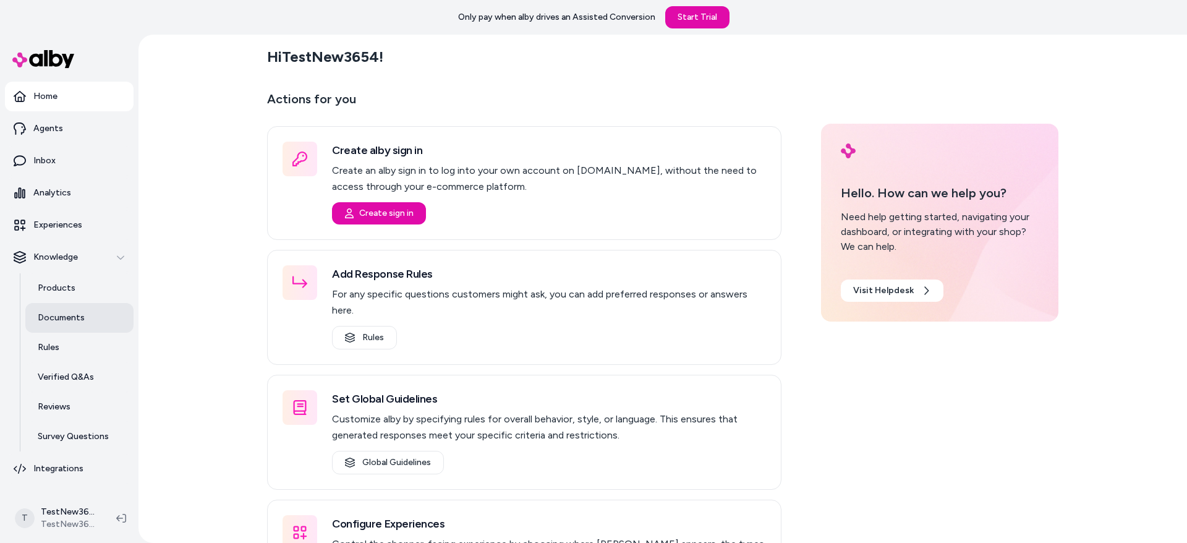
click at [77, 314] on p "Documents" at bounding box center [61, 318] width 47 height 12
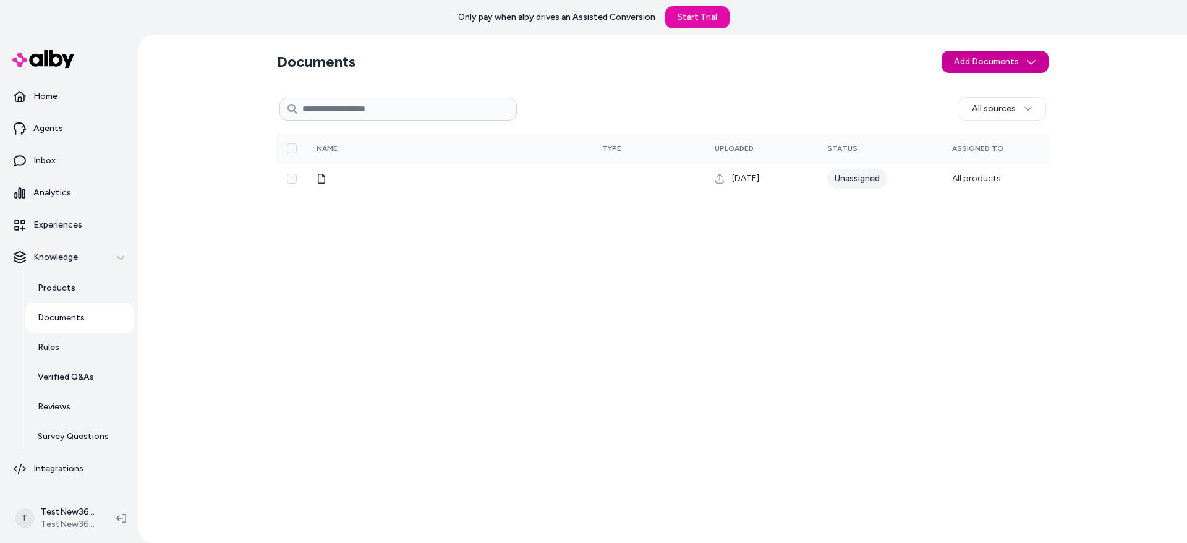
click at [991, 63] on html "Only pay when [PERSON_NAME] drives an Assisted Conversion Start Trial Home Agen…" at bounding box center [593, 271] width 1187 height 543
click at [323, 179] on html "Only pay when [PERSON_NAME] drives an Assisted Conversion Start Trial Home Agen…" at bounding box center [593, 271] width 1187 height 543
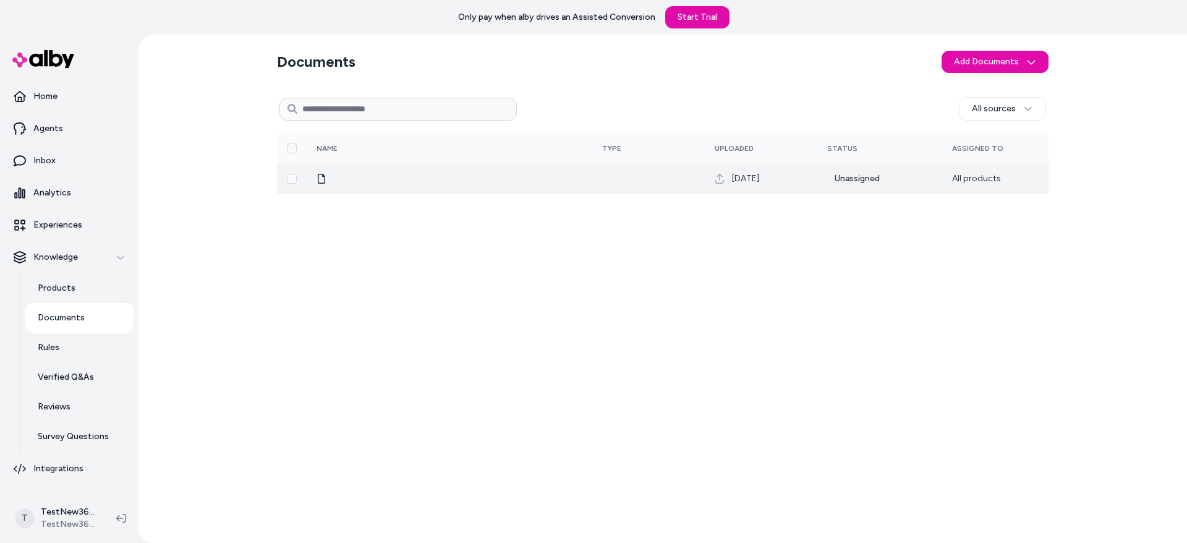
click at [322, 179] on icon at bounding box center [322, 179] width 10 height 10
click at [949, 183] on td "All products" at bounding box center [995, 178] width 106 height 31
drag, startPoint x: 720, startPoint y: 176, endPoint x: 403, endPoint y: 169, distance: 317.3
click at [720, 176] on icon at bounding box center [720, 179] width 10 height 10
click at [312, 174] on td at bounding box center [450, 178] width 286 height 31
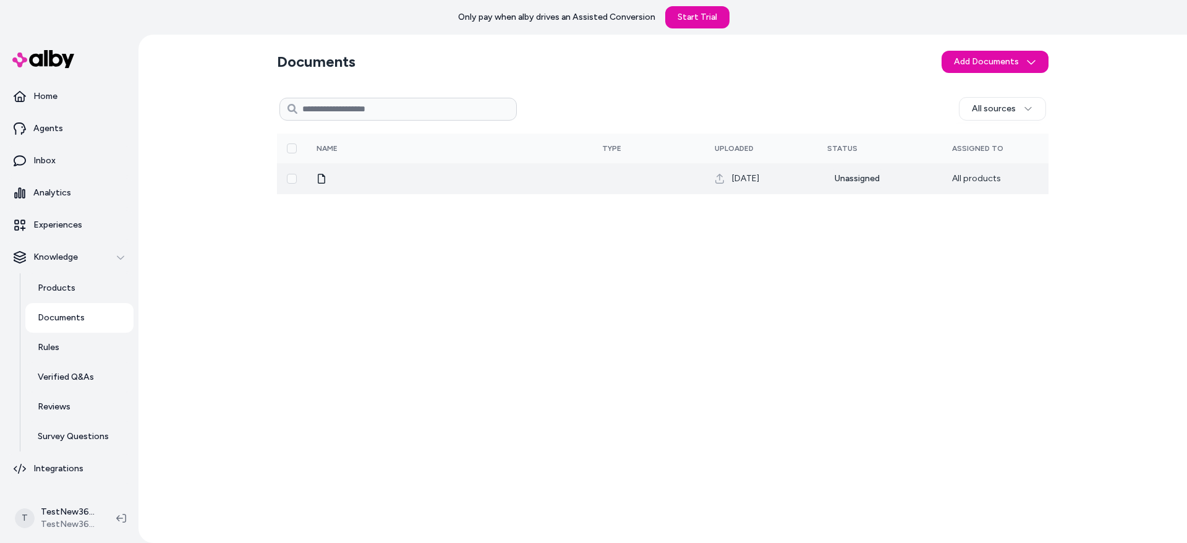
click at [322, 176] on icon at bounding box center [322, 179] width 10 height 10
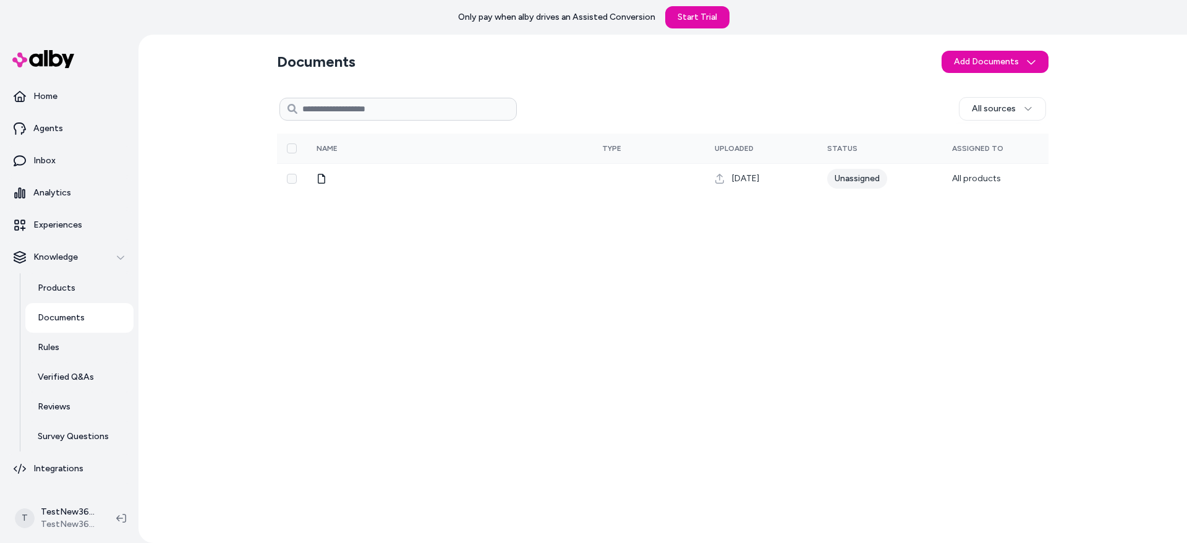
click at [333, 205] on div "All sources 0 Selected Edit Multiple Name Type Uploaded Status Assigned To [DAT…" at bounding box center [663, 312] width 772 height 441
click at [416, 278] on div "All sources 0 Selected Edit Multiple Name Type Uploaded Status Assigned To [DAT…" at bounding box center [663, 312] width 772 height 441
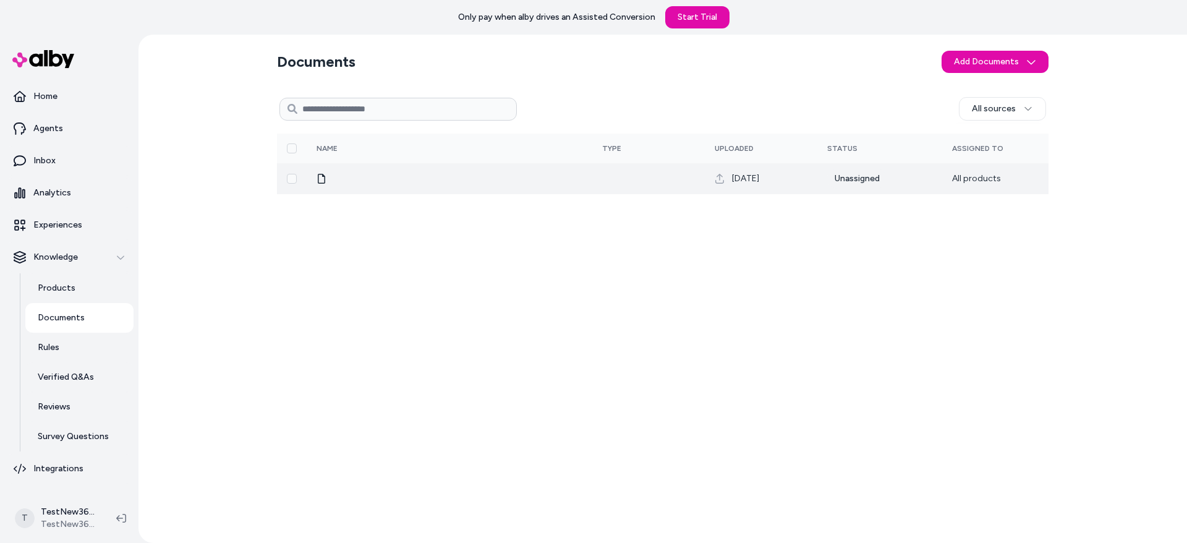
click at [539, 189] on td at bounding box center [450, 178] width 286 height 31
click at [540, 185] on td at bounding box center [450, 178] width 286 height 31
click at [378, 196] on div "All sources 0 Selected Edit Multiple Name Type Uploaded Status Assigned To [DAT…" at bounding box center [663, 312] width 772 height 441
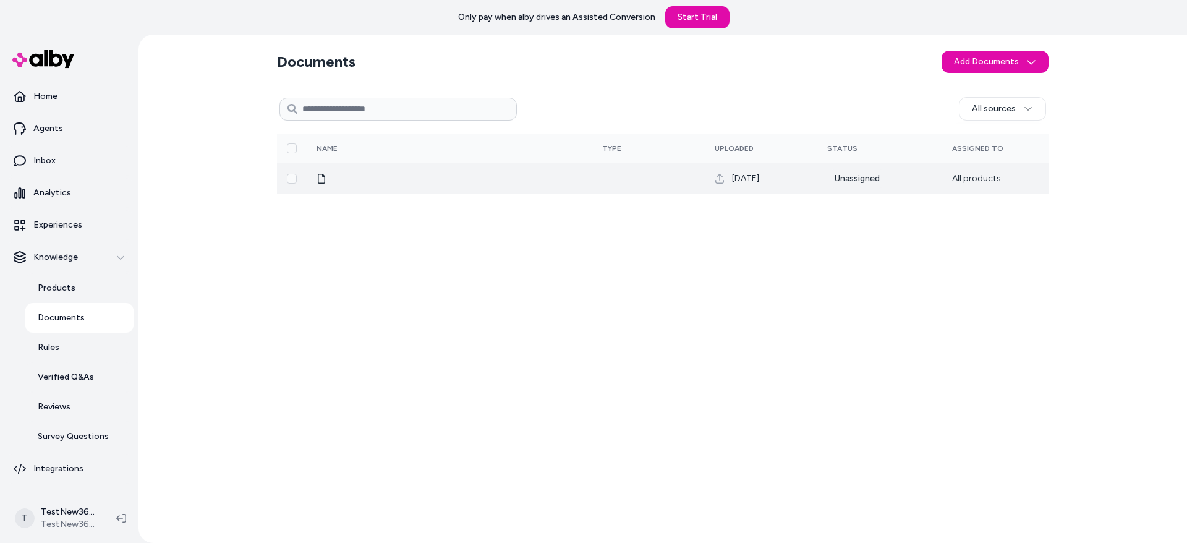
drag, startPoint x: 322, startPoint y: 176, endPoint x: 317, endPoint y: 179, distance: 6.4
click at [318, 178] on icon at bounding box center [321, 179] width 7 height 10
click at [317, 179] on icon at bounding box center [322, 179] width 10 height 10
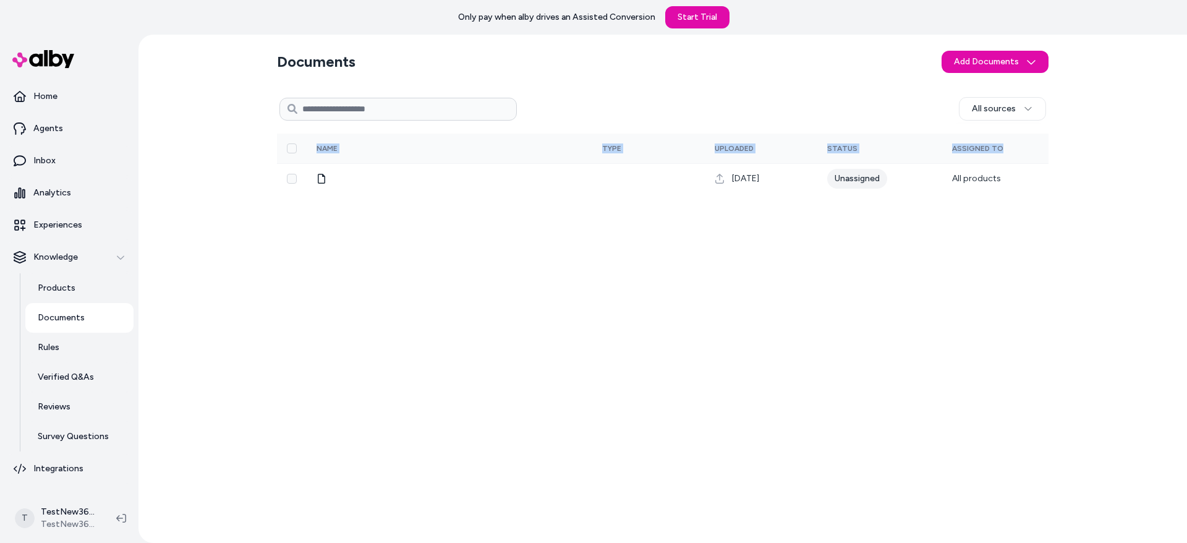
drag, startPoint x: 317, startPoint y: 179, endPoint x: 937, endPoint y: 199, distance: 620.5
click at [937, 199] on div "All sources 0 Selected Edit Multiple Name Type Uploaded Status Assigned To [DAT…" at bounding box center [663, 312] width 772 height 441
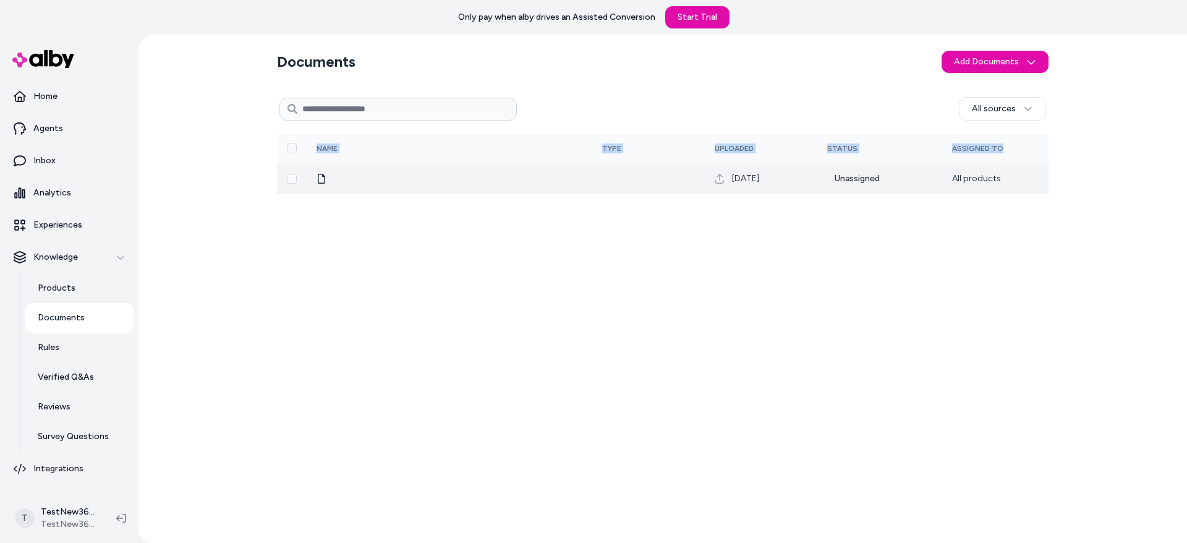
drag, startPoint x: 795, startPoint y: 177, endPoint x: 765, endPoint y: 174, distance: 29.9
click at [772, 174] on div "[DATE]" at bounding box center [761, 179] width 93 height 12
click at [924, 177] on td "Unassigned" at bounding box center [879, 178] width 125 height 31
click at [987, 176] on span "All products" at bounding box center [976, 178] width 49 height 11
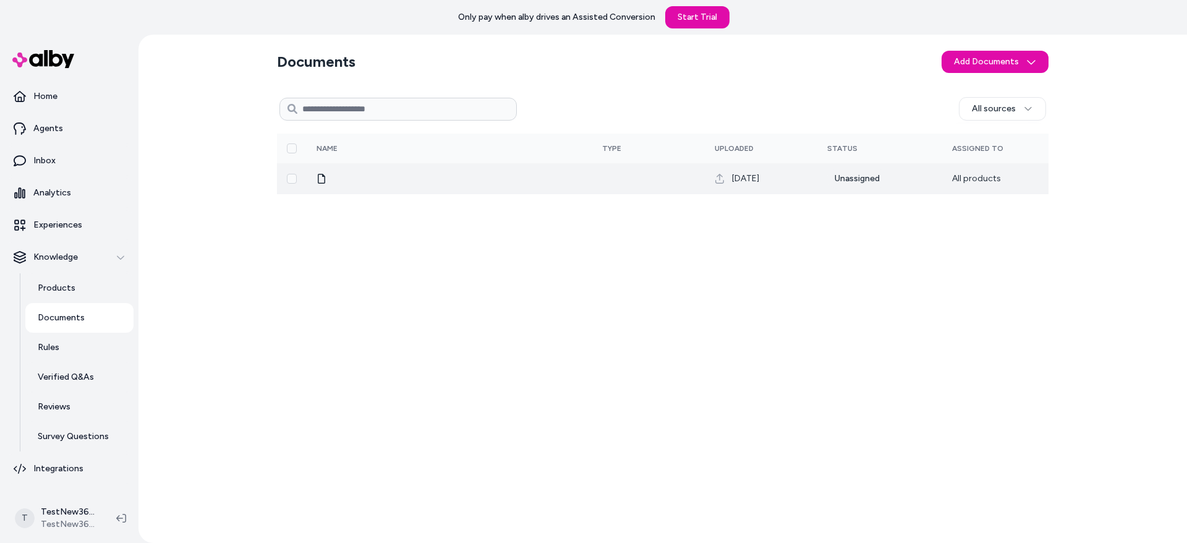
click at [890, 176] on td "Unassigned" at bounding box center [879, 178] width 125 height 31
click at [853, 173] on div "Unassigned" at bounding box center [857, 179] width 60 height 20
click at [390, 191] on td at bounding box center [450, 178] width 286 height 31
click at [329, 176] on div at bounding box center [450, 179] width 266 height 10
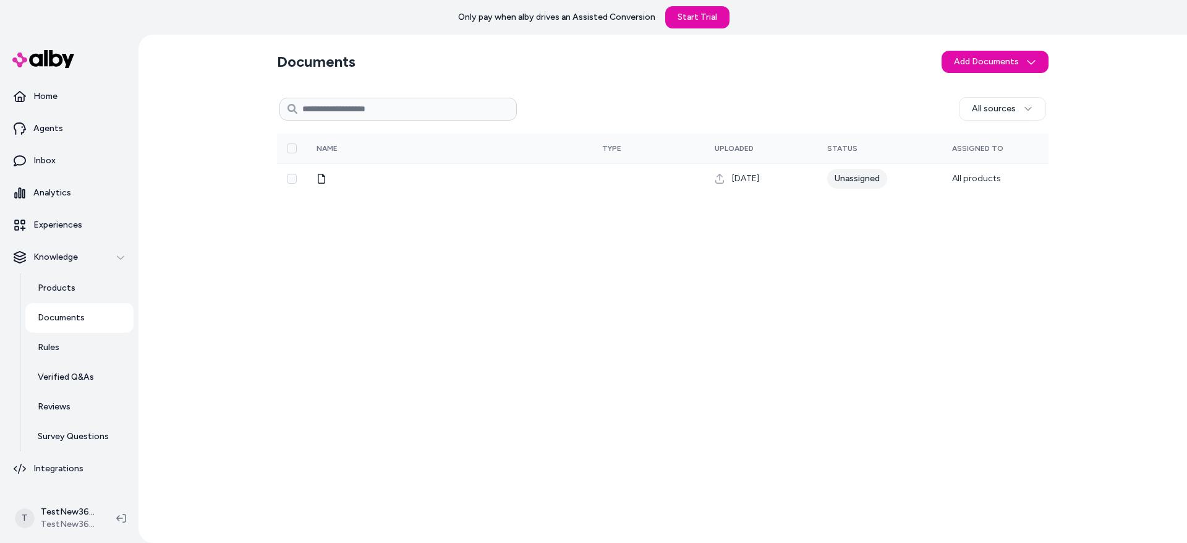
click at [345, 255] on div "All sources 0 Selected Edit Multiple Name Type Uploaded Status Assigned To [DAT…" at bounding box center [663, 312] width 772 height 441
click at [967, 266] on div "All sources 0 Selected Edit Multiple Name Type Uploaded Status Assigned To [DAT…" at bounding box center [663, 312] width 772 height 441
click at [1007, 64] on html "Only pay when [PERSON_NAME] drives an Assisted Conversion Start Trial Home Agen…" at bounding box center [593, 271] width 1187 height 543
click at [988, 87] on span "Upload Files" at bounding box center [994, 88] width 47 height 12
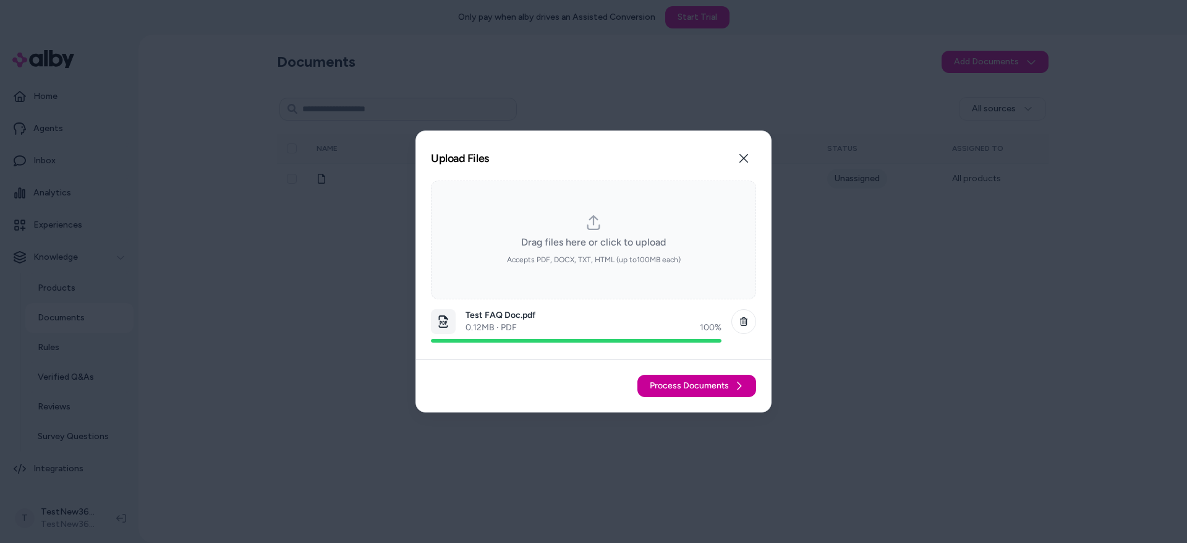
click at [689, 389] on span "Process Documents" at bounding box center [689, 386] width 79 height 12
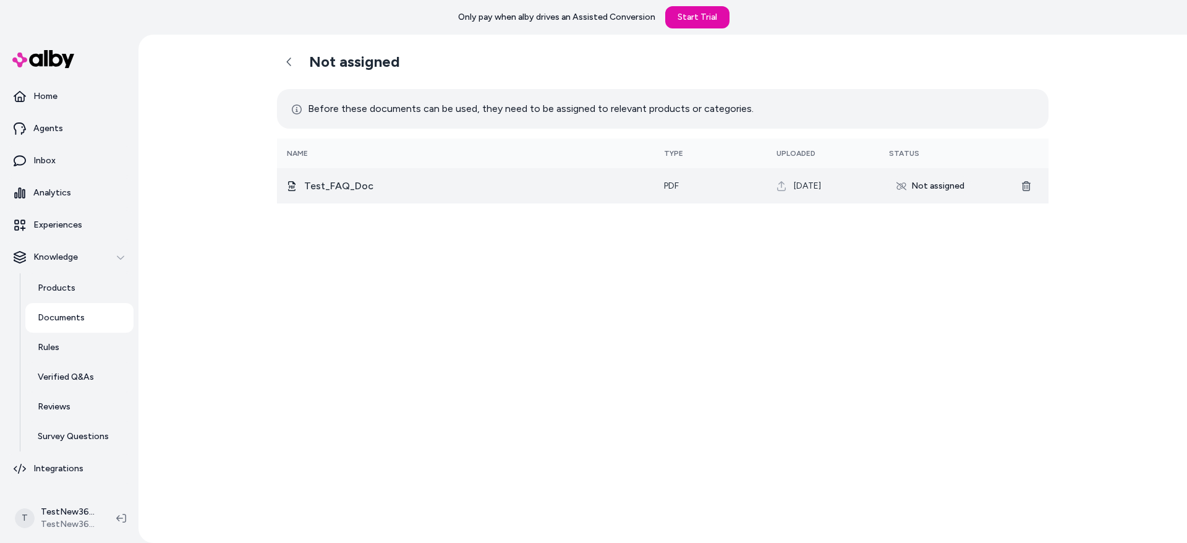
click at [930, 181] on div "Not assigned" at bounding box center [930, 186] width 83 height 20
click at [348, 184] on span "Test_FAQ_Doc" at bounding box center [338, 186] width 69 height 15
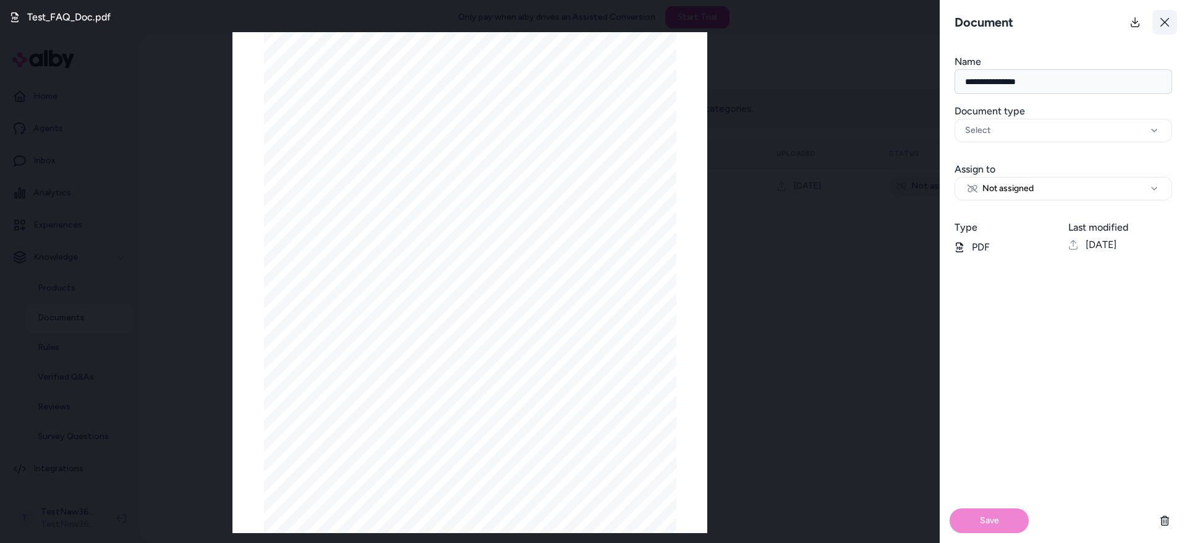
click at [1172, 18] on button at bounding box center [1165, 22] width 25 height 25
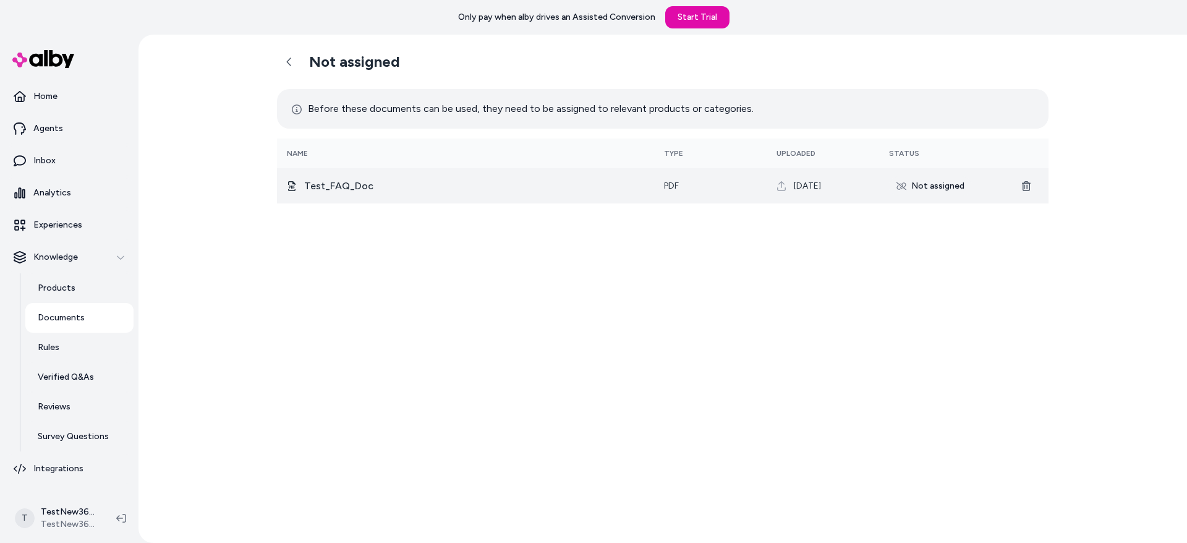
click at [758, 179] on td "pdf" at bounding box center [710, 185] width 113 height 35
click at [940, 181] on div "Not assigned" at bounding box center [930, 186] width 83 height 20
click at [889, 184] on div "Not assigned" at bounding box center [930, 186] width 83 height 20
click at [324, 186] on span "Test_FAQ_Doc" at bounding box center [338, 186] width 69 height 15
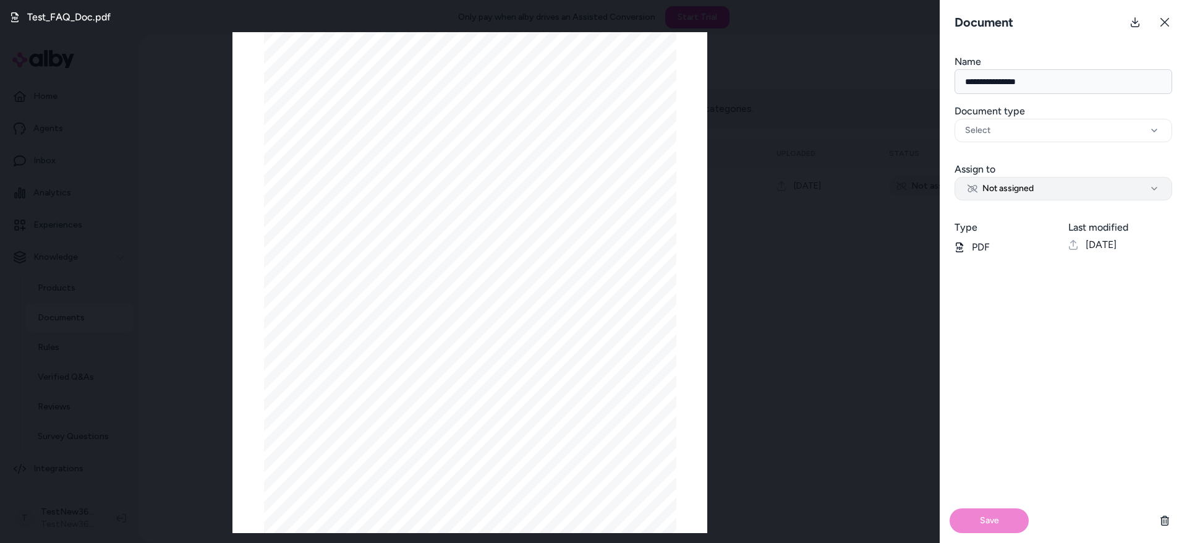
click at [1012, 185] on span "Not assigned" at bounding box center [1001, 188] width 66 height 12
select select "**********"
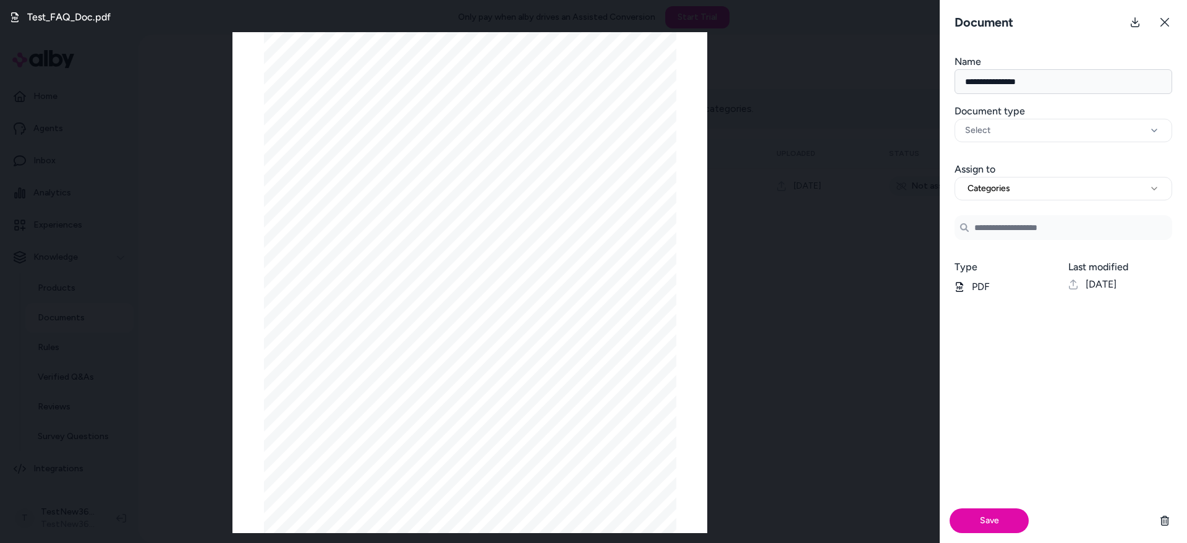
click at [1009, 233] on input at bounding box center [1064, 227] width 218 height 25
type input "*"
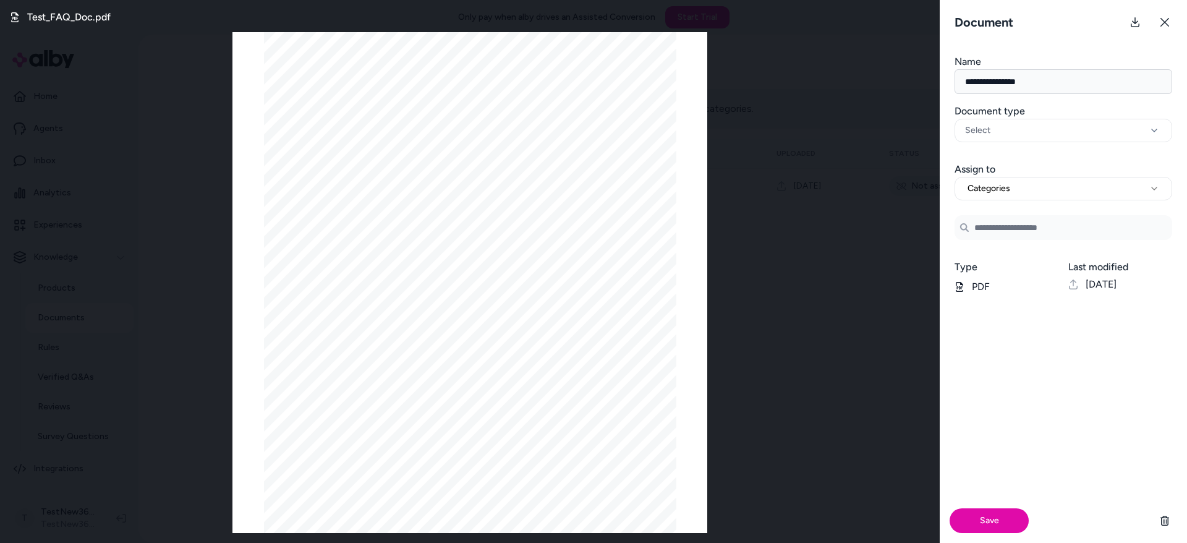
type input "*"
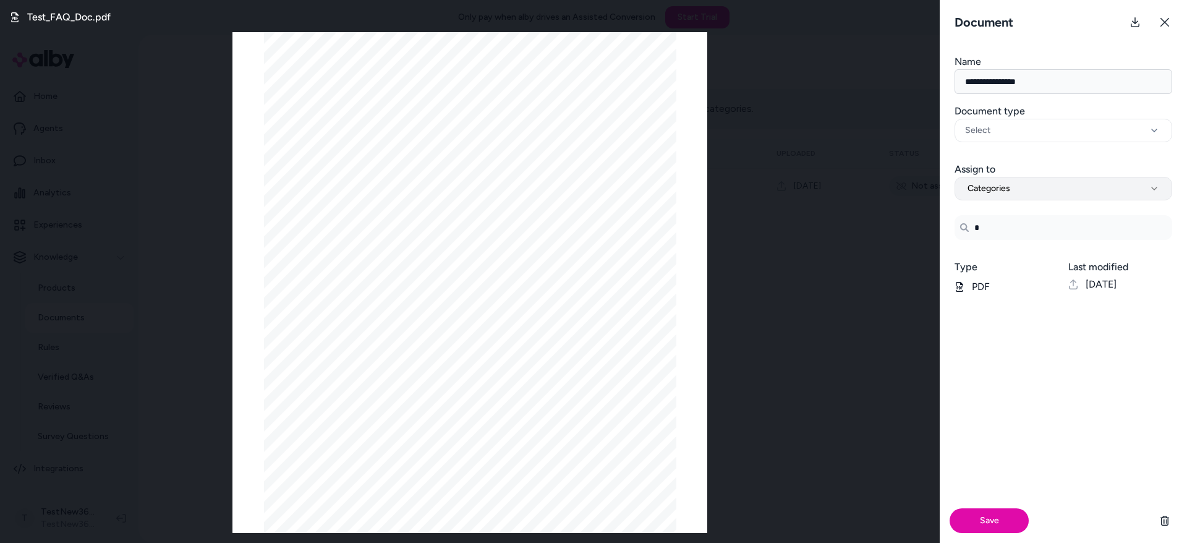
type input "*"
click at [1020, 189] on button "Categories" at bounding box center [1064, 188] width 218 height 23
select select "********"
click at [1029, 228] on input "Search Products" at bounding box center [1064, 225] width 218 height 25
click at [1044, 255] on span "A-Line Pocket Shift in Black - Black / Italian 38" at bounding box center [1078, 260] width 174 height 12
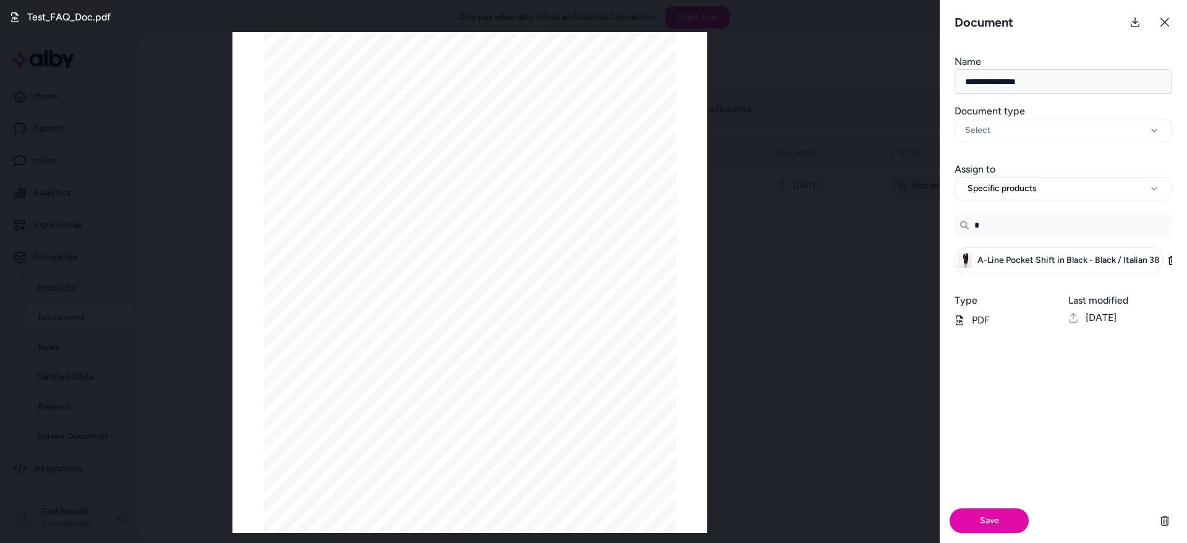
click at [1075, 364] on div "Save" at bounding box center [1063, 440] width 247 height 205
click at [995, 232] on input "*" at bounding box center [1064, 225] width 218 height 25
click at [1015, 232] on input "*" at bounding box center [1064, 225] width 218 height 25
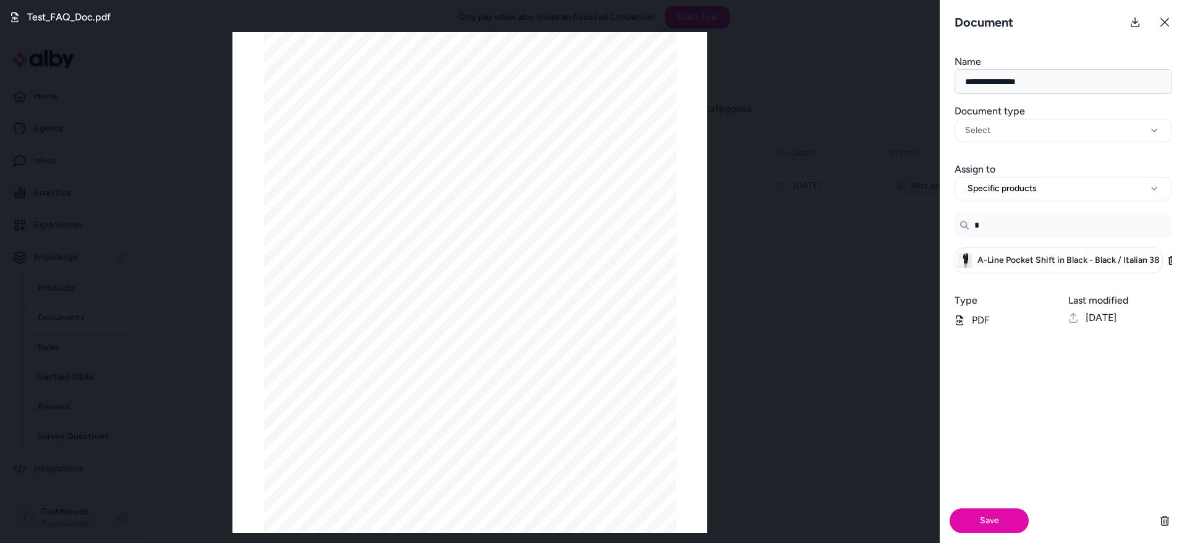
click at [1015, 232] on input "*" at bounding box center [1064, 225] width 218 height 25
type input "*"
click at [1011, 180] on button "Specific products" at bounding box center [1064, 188] width 218 height 23
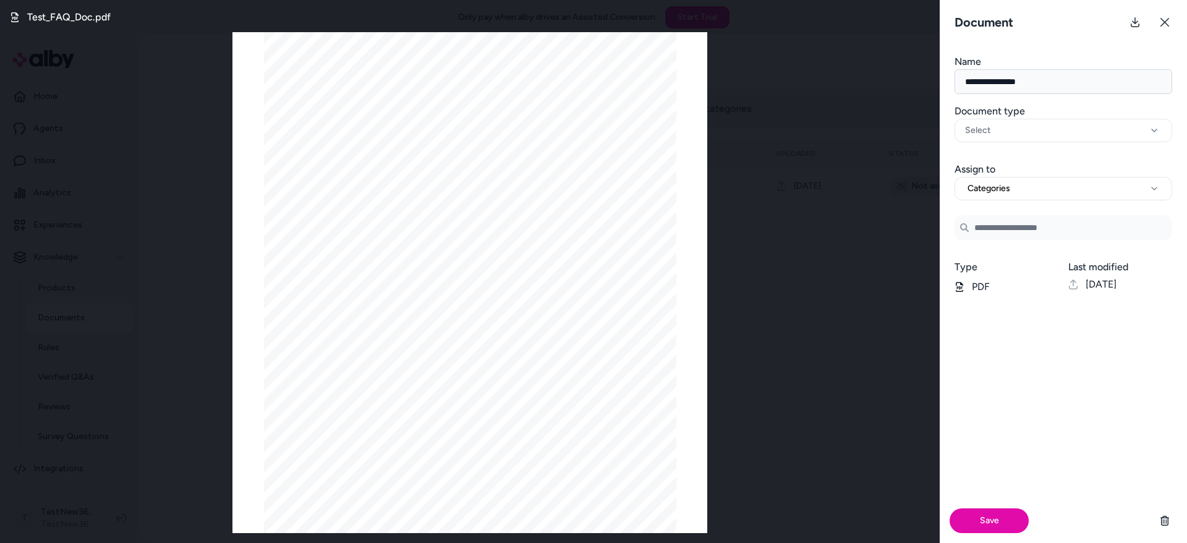
click at [1010, 223] on input at bounding box center [1064, 227] width 218 height 25
click at [1004, 177] on button "Categories" at bounding box center [1064, 188] width 218 height 23
select select "***"
click at [1164, 21] on icon at bounding box center [1165, 22] width 10 height 10
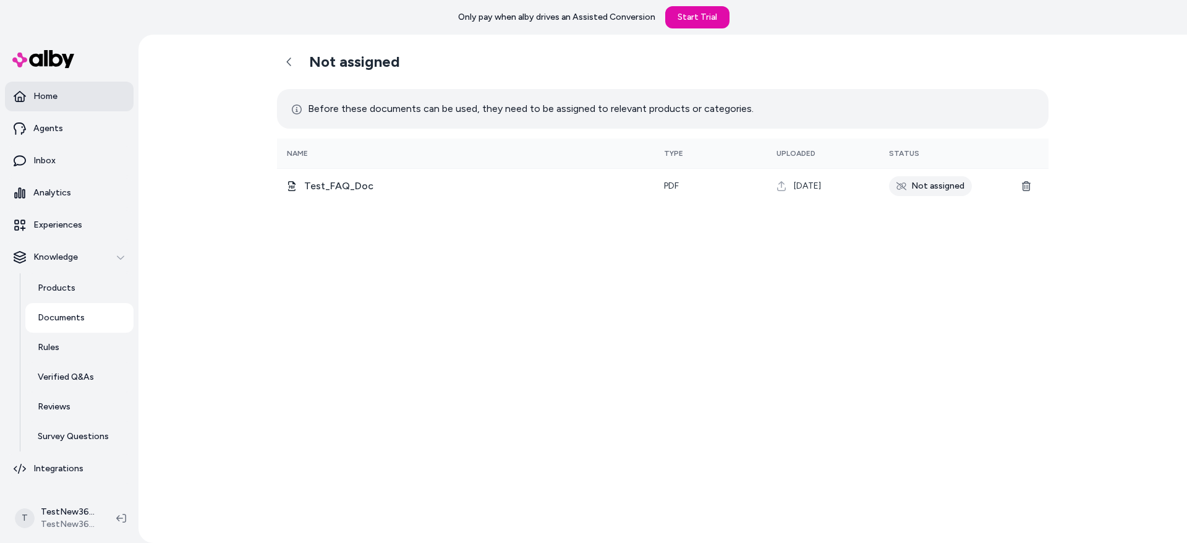
click at [85, 95] on link "Home" at bounding box center [69, 97] width 129 height 30
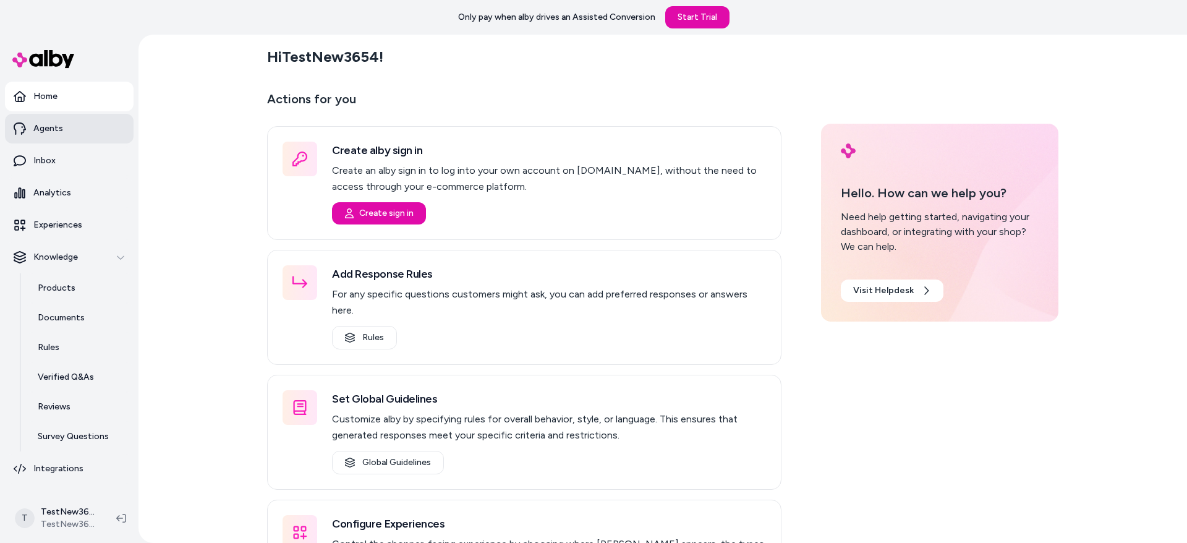
click at [57, 126] on p "Agents" at bounding box center [48, 128] width 30 height 12
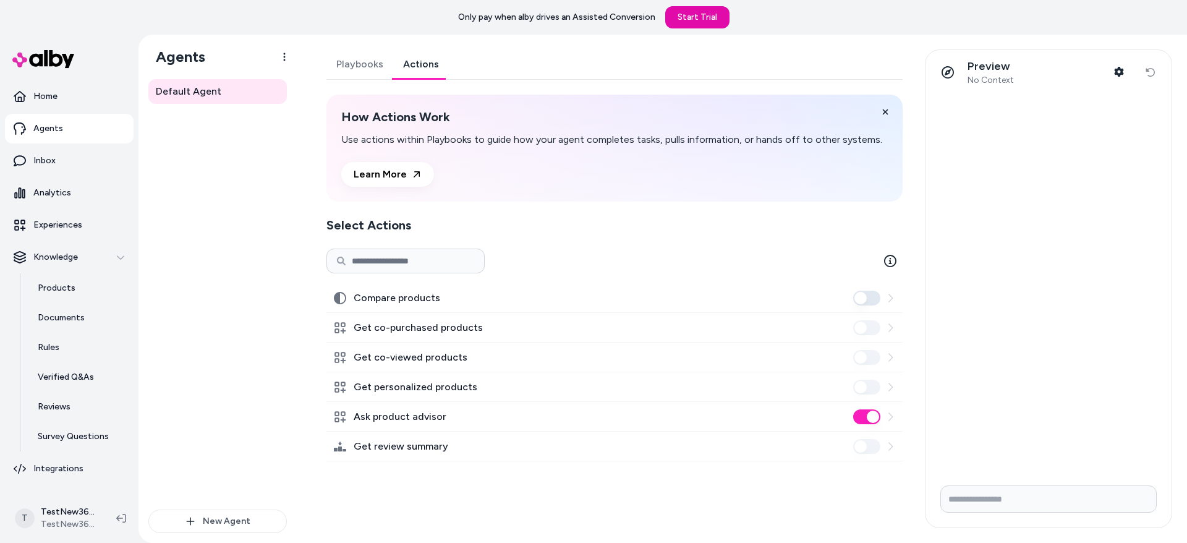
click at [411, 57] on link "Actions" at bounding box center [421, 64] width 56 height 30
click at [356, 61] on link "Playbooks" at bounding box center [359, 64] width 67 height 30
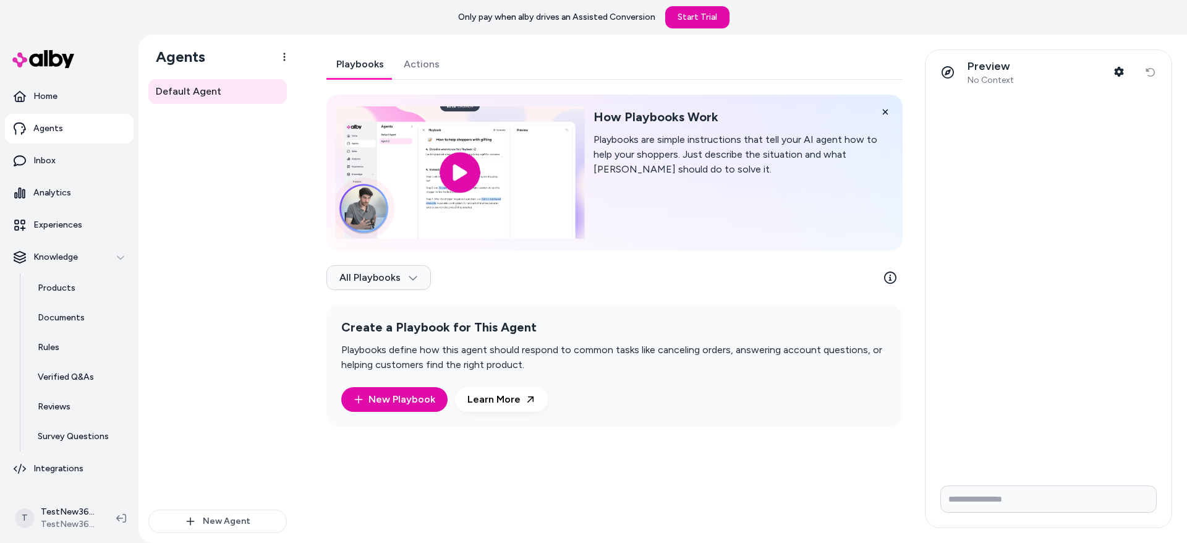
click at [456, 165] on input "image" at bounding box center [459, 172] width 249 height 132
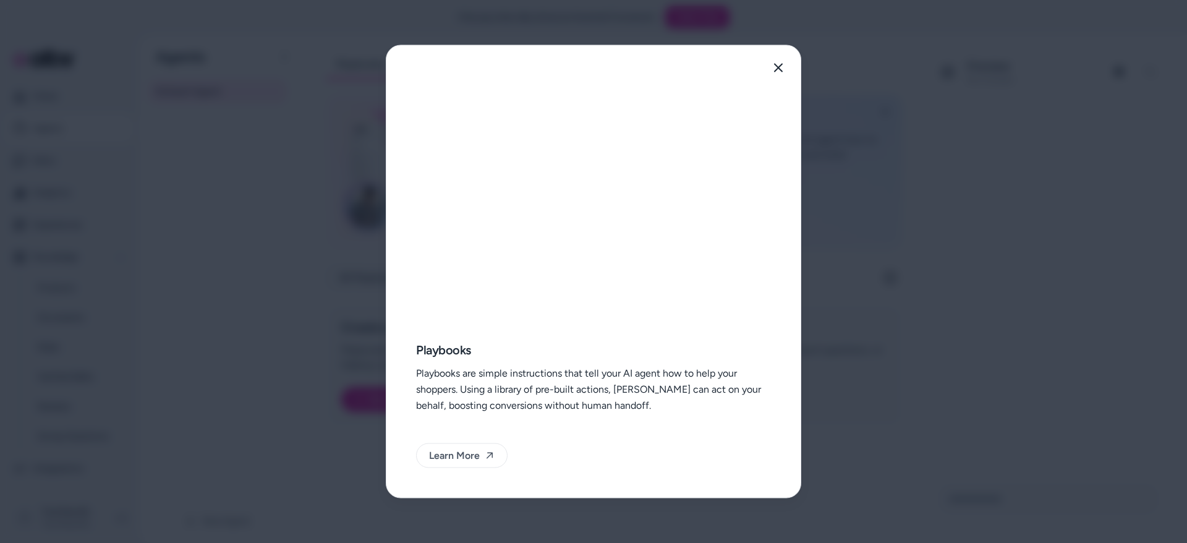
click at [283, 98] on div at bounding box center [593, 271] width 1187 height 543
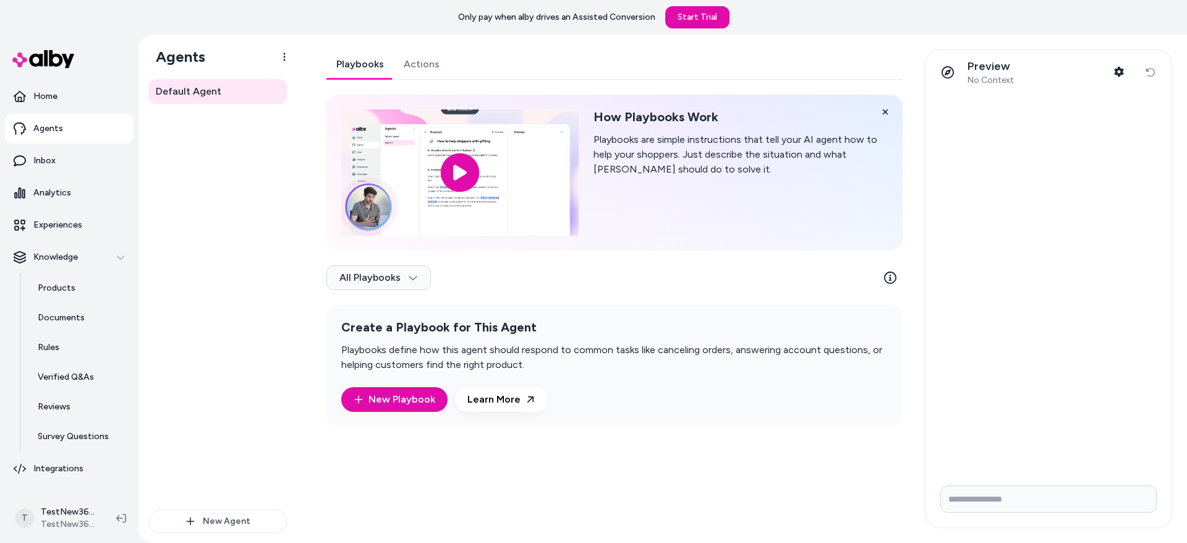
click at [340, 66] on link "Playbooks" at bounding box center [359, 64] width 67 height 30
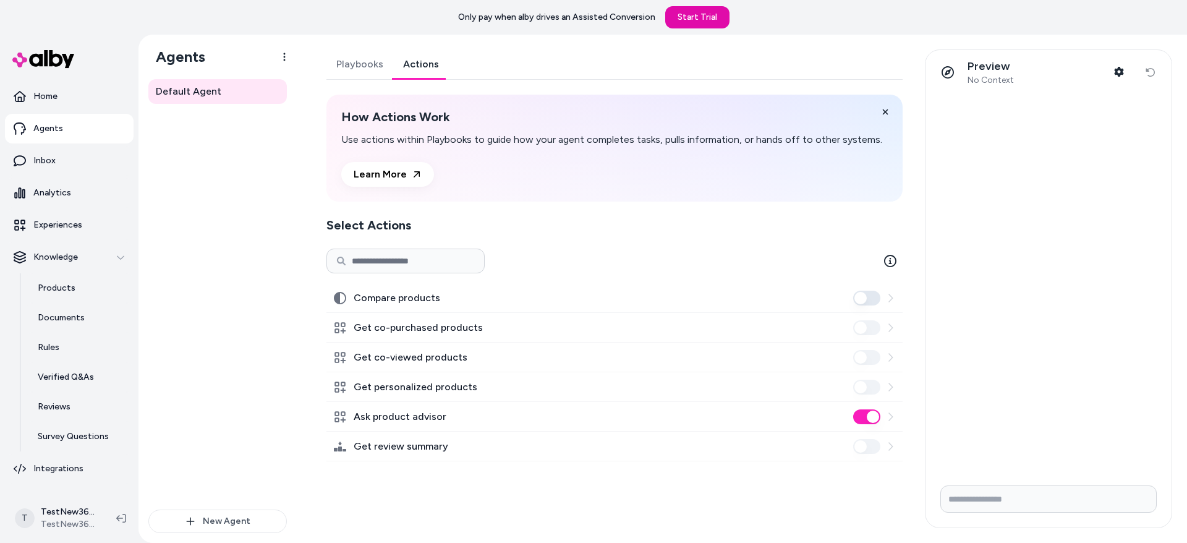
click at [419, 72] on link "Actions" at bounding box center [421, 64] width 56 height 30
click at [892, 416] on icon at bounding box center [890, 417] width 10 height 10
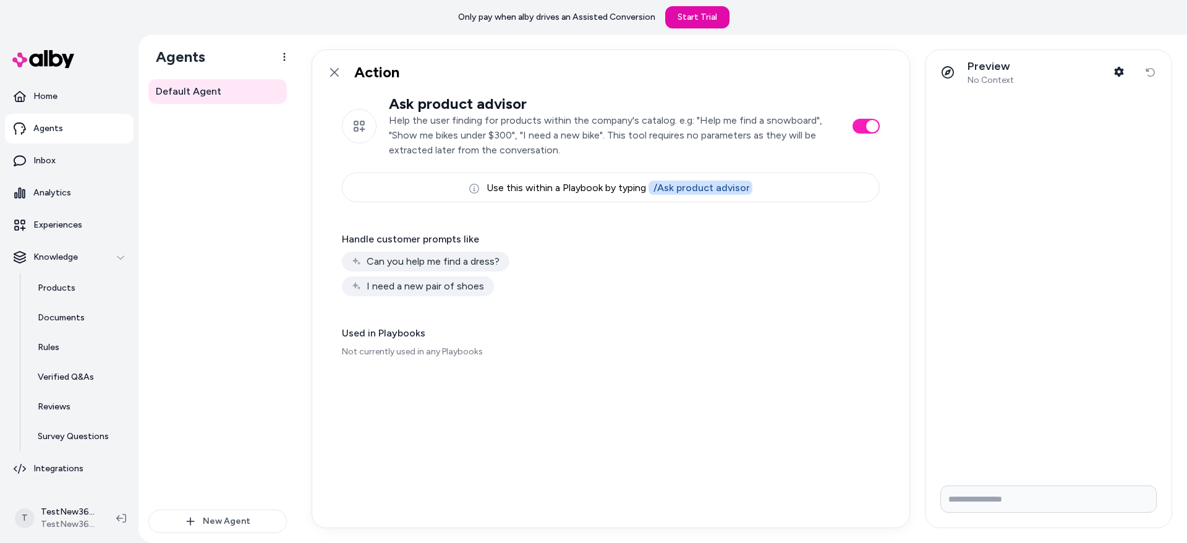
click at [435, 126] on p "Help the user finding for products within the company's catalog. e.g: "Help me …" at bounding box center [614, 135] width 451 height 45
drag, startPoint x: 351, startPoint y: 86, endPoint x: 602, endPoint y: 286, distance: 320.3
click at [602, 286] on div "Action Ask product advisor Help the user finding for products within the compan…" at bounding box center [611, 288] width 599 height 479
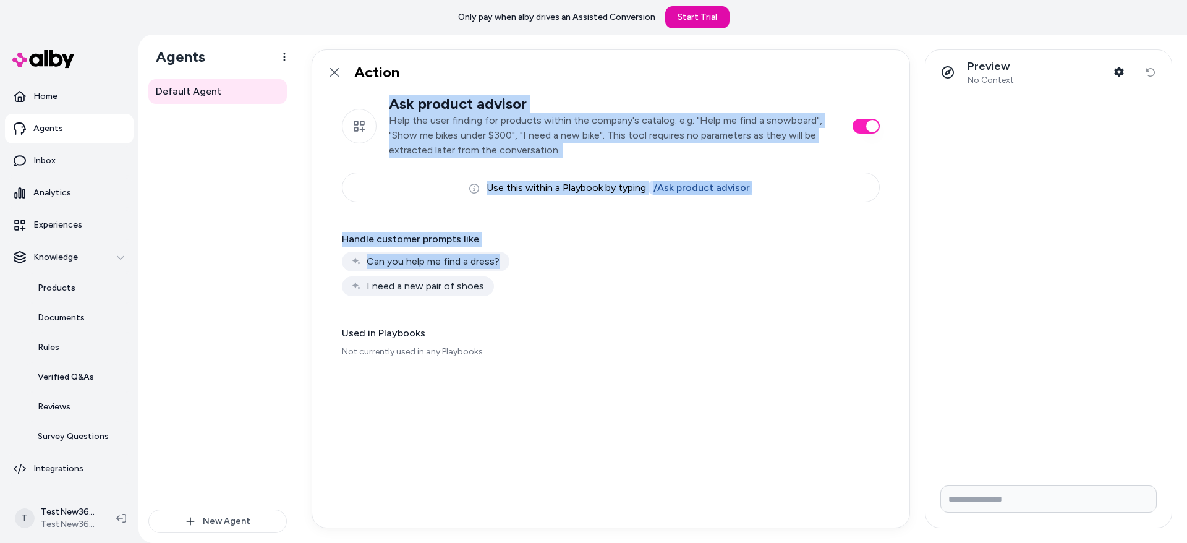
drag, startPoint x: 598, startPoint y: 305, endPoint x: 367, endPoint y: 129, distance: 290.2
click at [367, 129] on div "Ask product advisor Help the user finding for products within the company's cat…" at bounding box center [610, 311] width 597 height 433
click at [383, 163] on div "Ask product advisor Help the user finding for products within the company's cat…" at bounding box center [611, 149] width 538 height 108
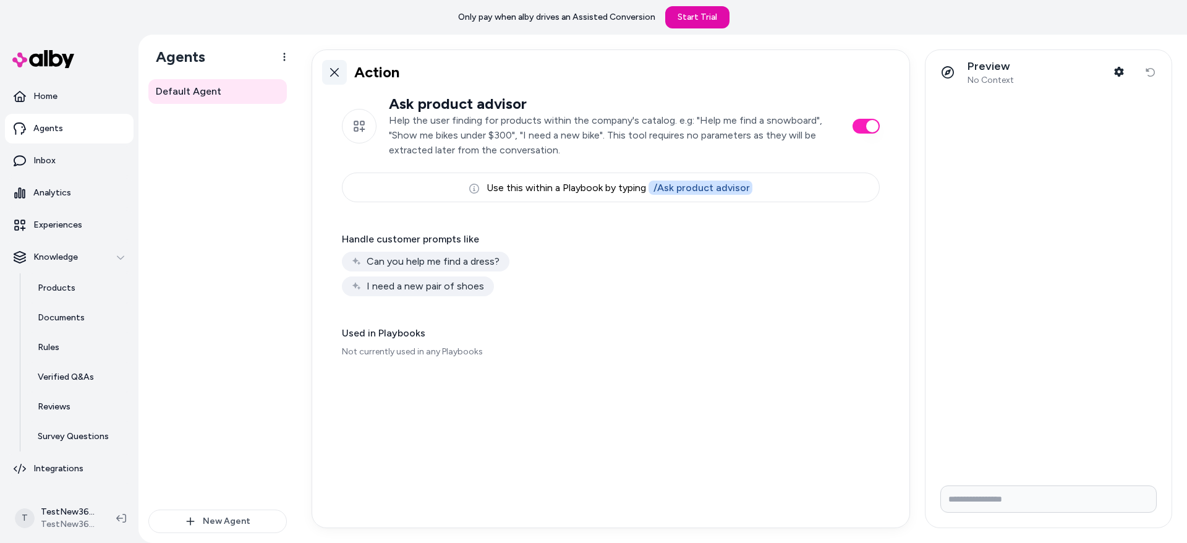
click at [338, 69] on icon at bounding box center [335, 72] width 10 height 10
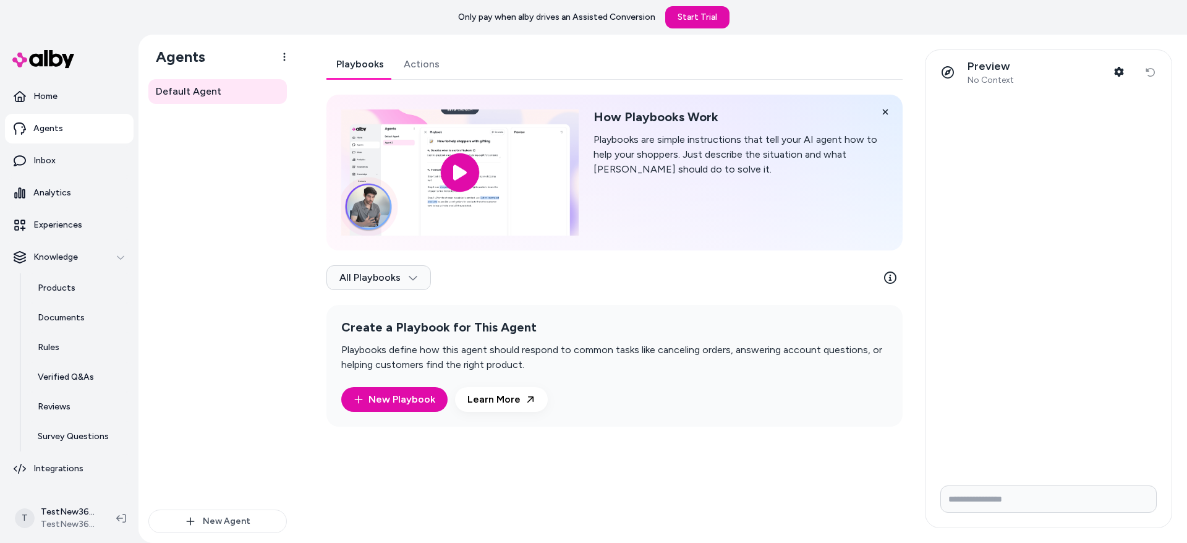
click at [360, 58] on link "Playbooks" at bounding box center [359, 64] width 67 height 30
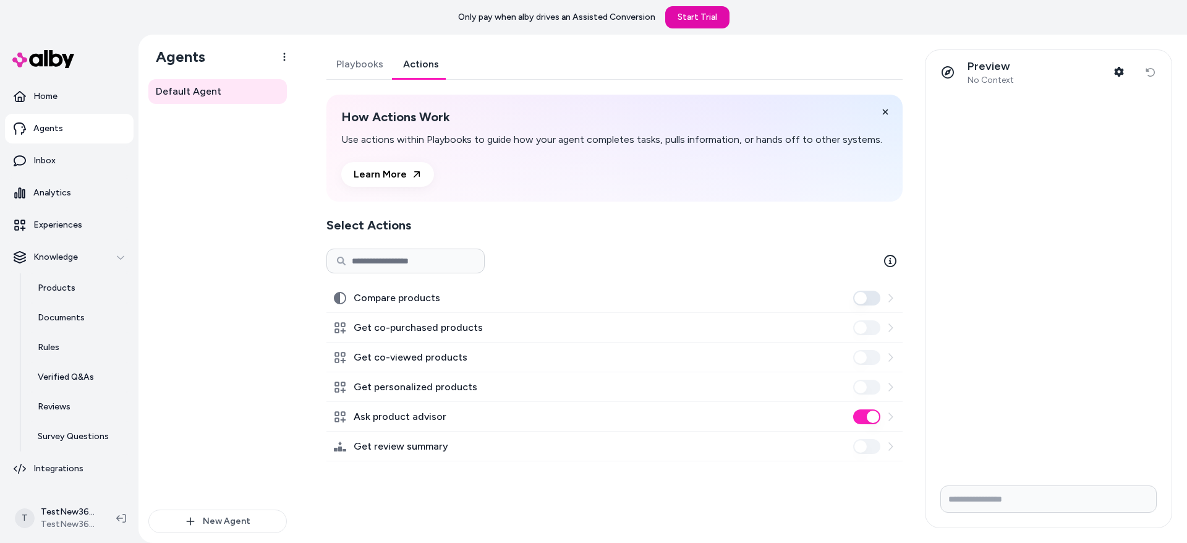
click at [411, 65] on link "Actions" at bounding box center [421, 64] width 56 height 30
click at [95, 433] on p "Survey Questions" at bounding box center [73, 436] width 71 height 12
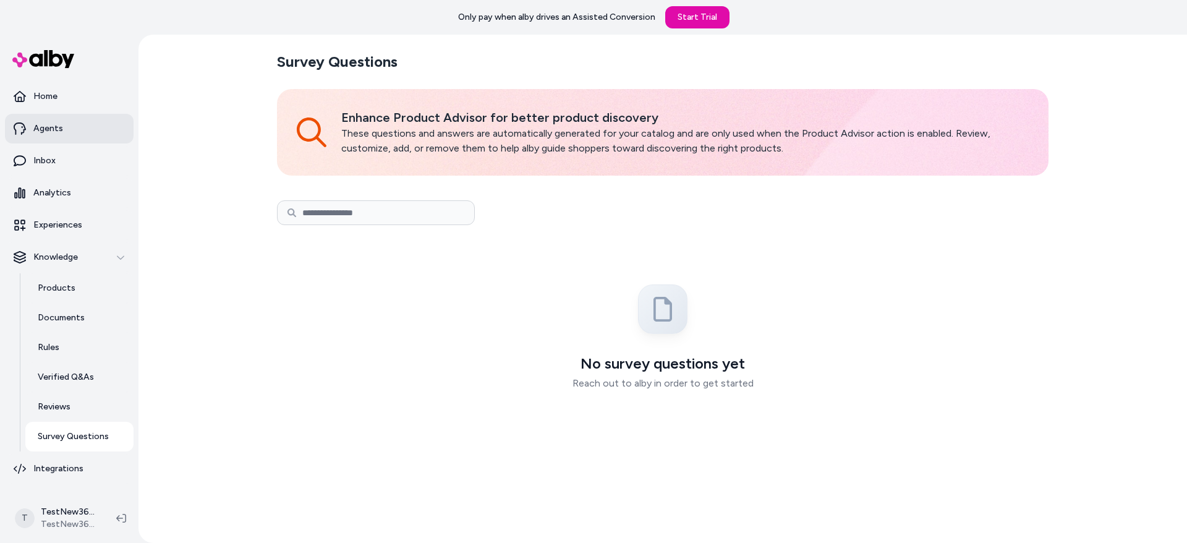
click at [74, 133] on link "Agents" at bounding box center [69, 129] width 129 height 30
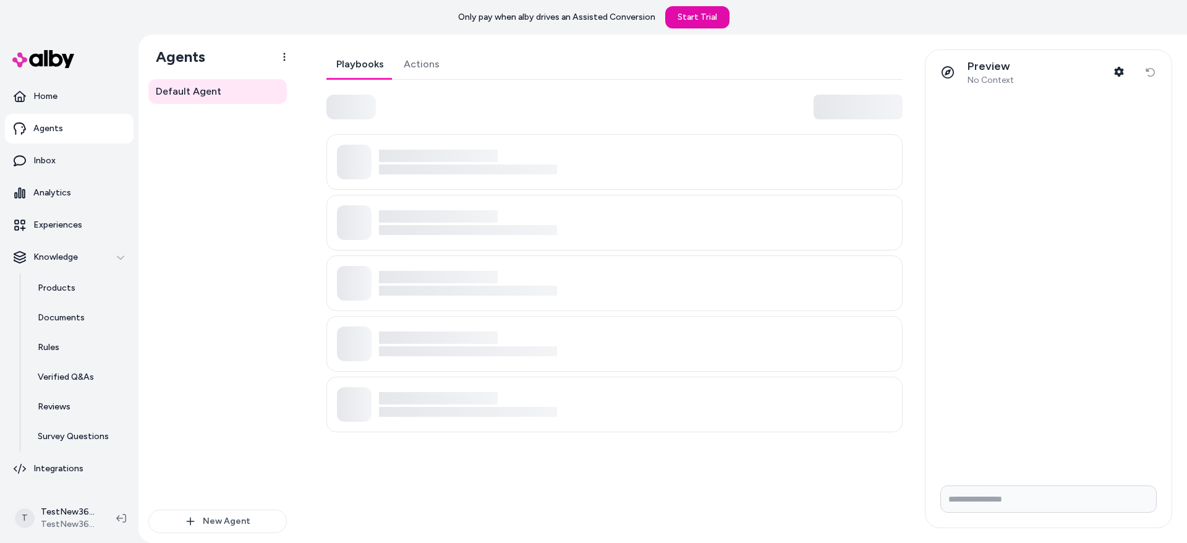
click at [394, 64] on link "Actions" at bounding box center [422, 64] width 56 height 30
click at [404, 65] on link "Actions" at bounding box center [421, 64] width 56 height 30
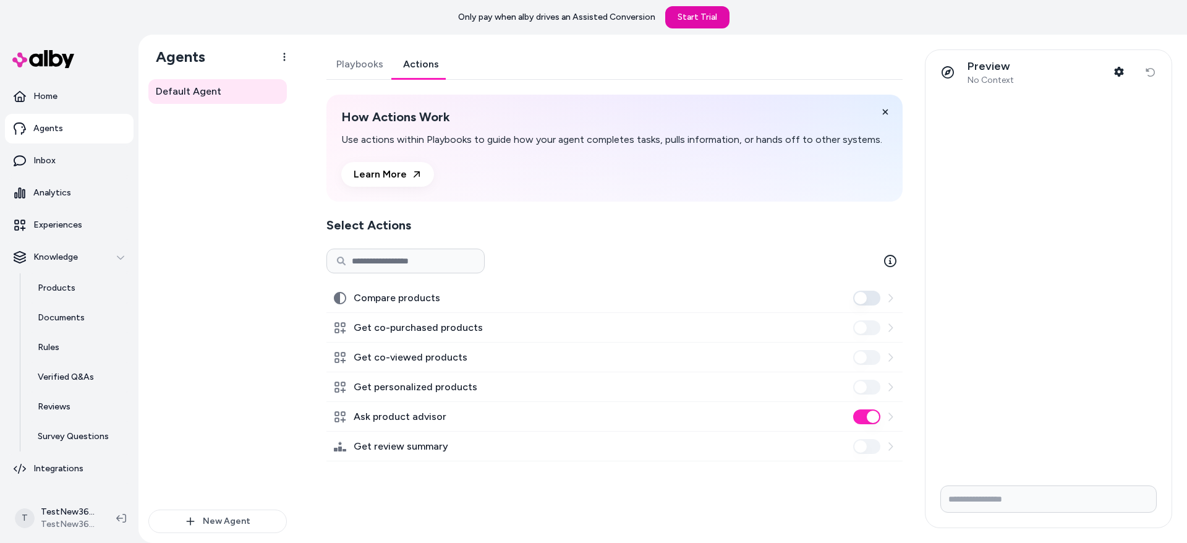
click at [892, 417] on icon at bounding box center [891, 416] width 4 height 8
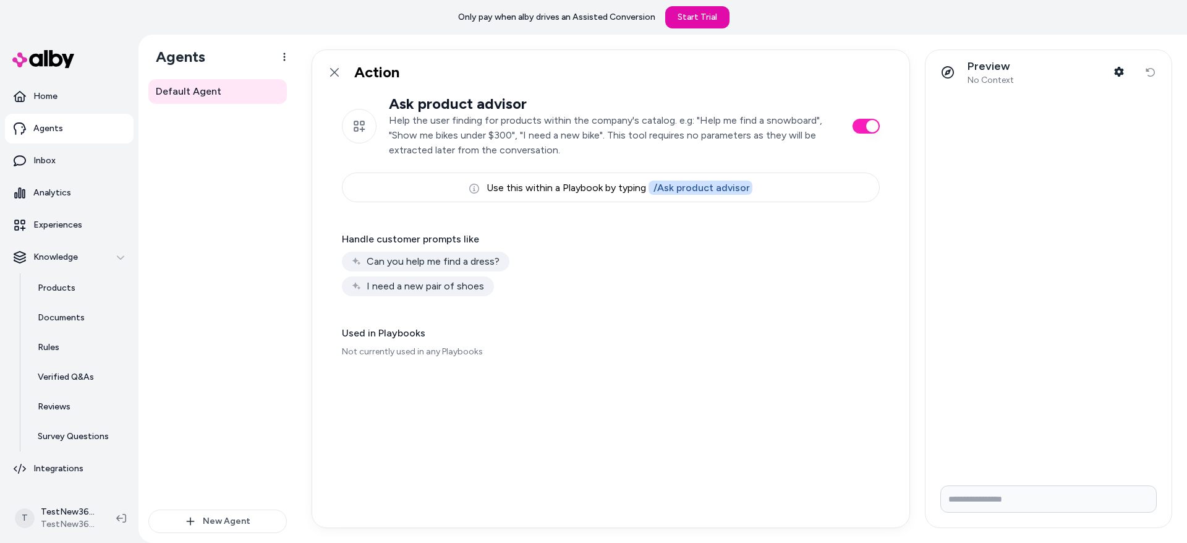
click at [417, 261] on div "Can you help me find a dress?" at bounding box center [426, 262] width 168 height 20
click at [421, 298] on div "Ask product advisor Help the user finding for products within the company's cat…" at bounding box center [610, 311] width 597 height 433
click at [717, 191] on span "/ Ask product advisor" at bounding box center [701, 188] width 104 height 14
click at [70, 435] on p "Survey Questions" at bounding box center [73, 436] width 71 height 12
